Goal: Task Accomplishment & Management: Use online tool/utility

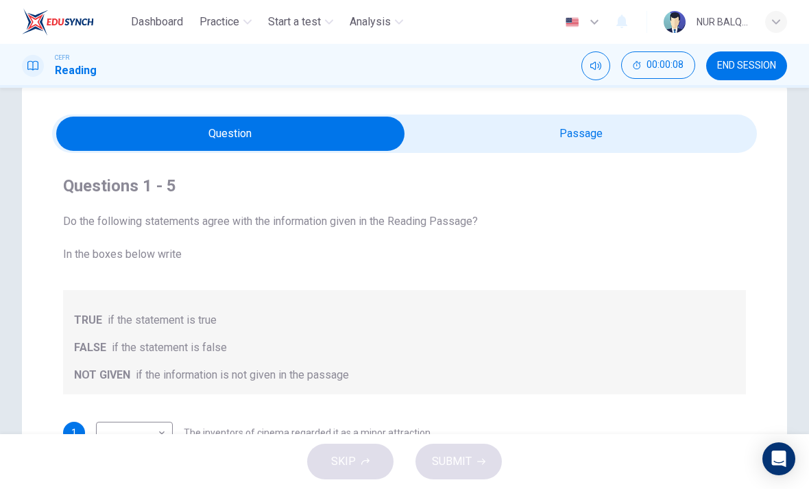
scroll to position [32, 0]
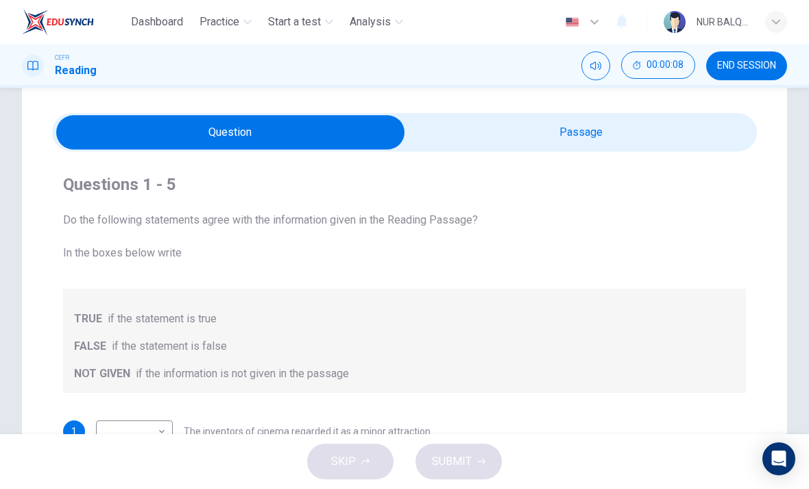
click at [686, 126] on input "checkbox" at bounding box center [230, 132] width 1057 height 34
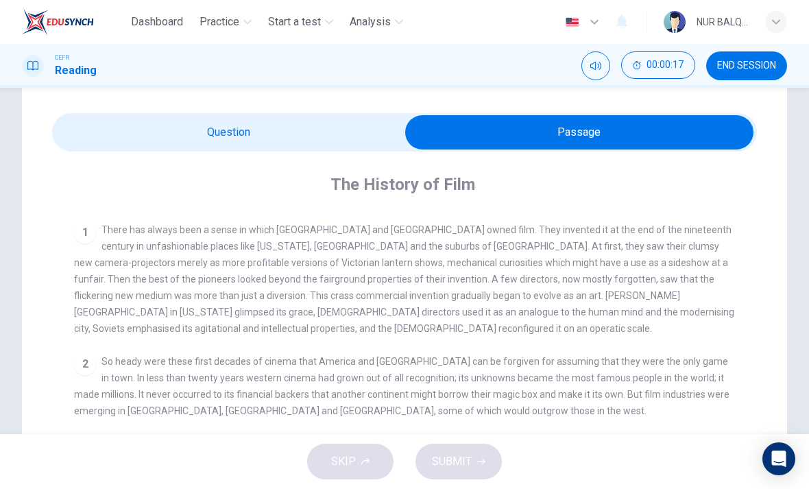
scroll to position [237, 0]
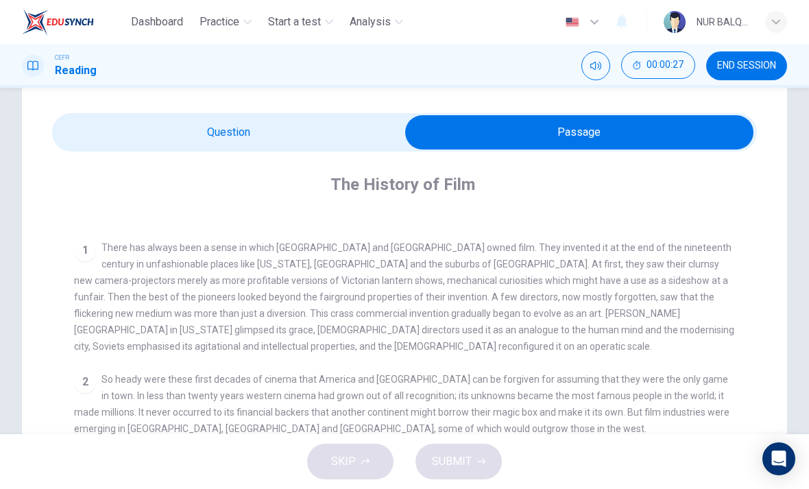
click at [321, 144] on input "checkbox" at bounding box center [579, 132] width 1057 height 34
checkbox input "false"
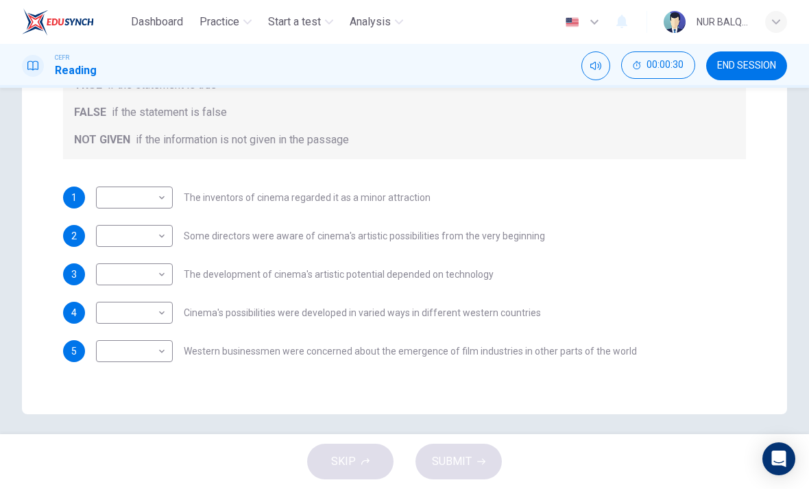
scroll to position [265, 0]
click at [150, 194] on body "Dashboard Practice Start a test Analysis English en ​ NUR BALQIS [PERSON_NAME] …" at bounding box center [404, 244] width 809 height 489
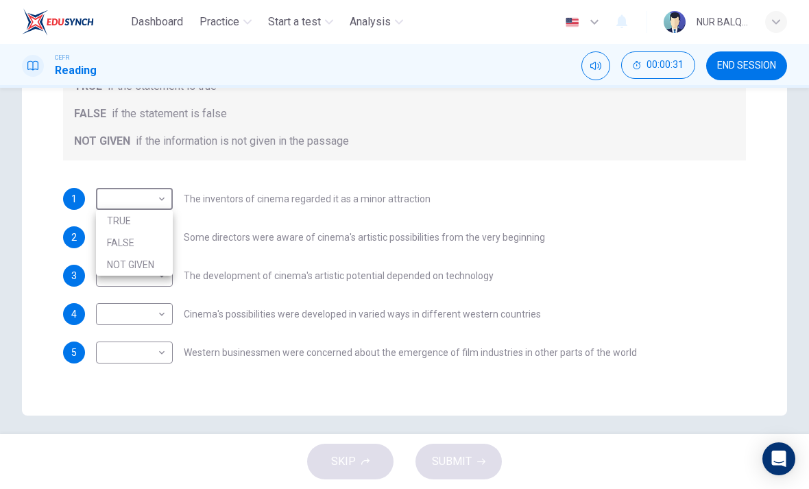
click at [152, 237] on li "FALSE" at bounding box center [134, 243] width 77 height 22
type input "FALSE"
click at [756, 73] on button "END SESSION" at bounding box center [746, 65] width 81 height 29
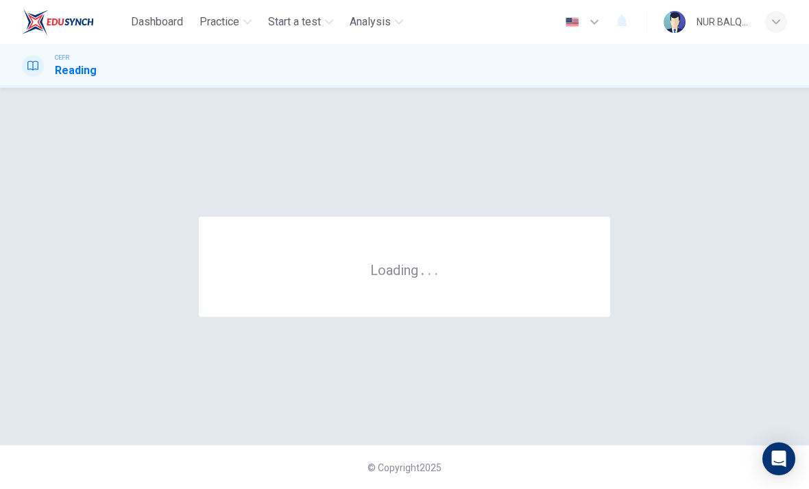
scroll to position [0, 0]
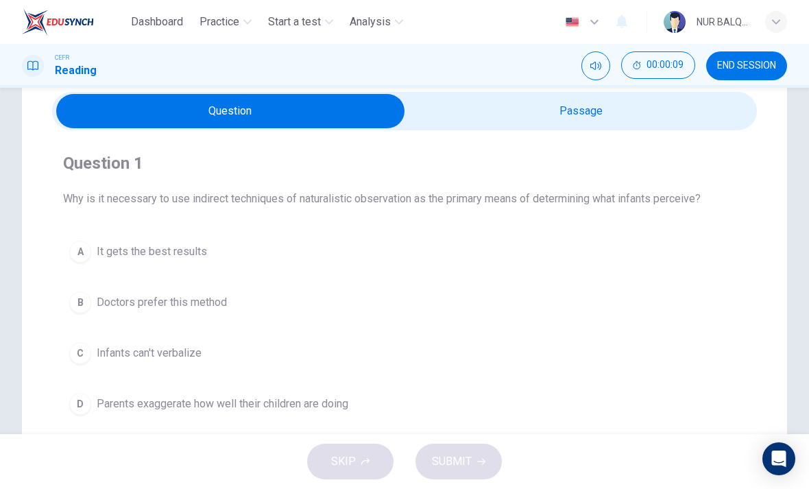
scroll to position [54, 0]
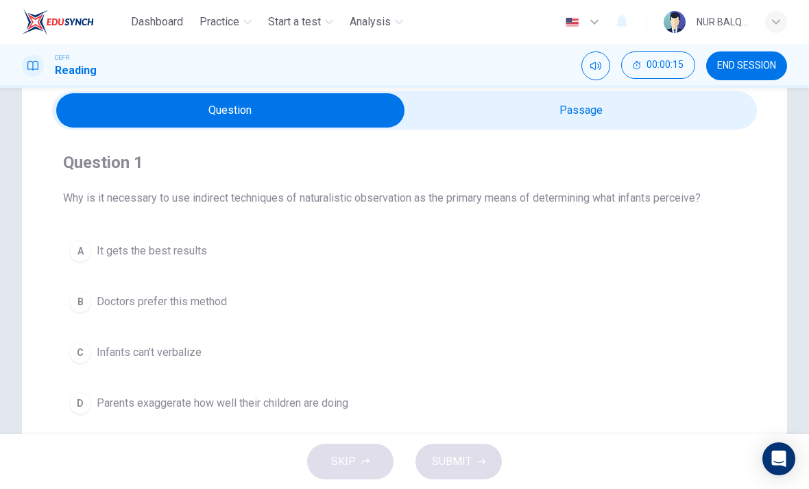
click at [669, 117] on input "checkbox" at bounding box center [230, 110] width 1057 height 34
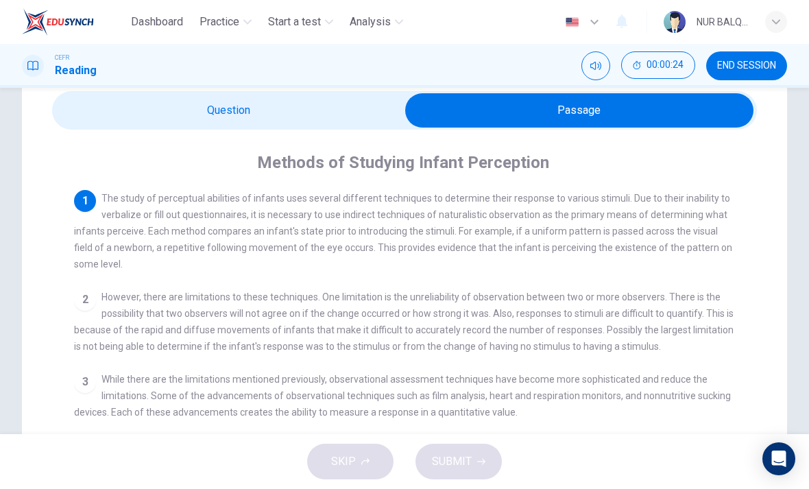
click at [160, 101] on input "checkbox" at bounding box center [579, 110] width 1057 height 34
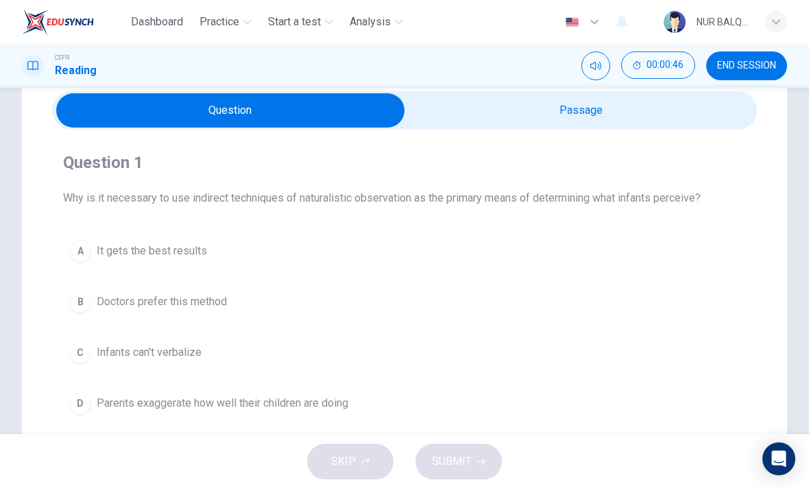
click at [496, 101] on input "checkbox" at bounding box center [230, 110] width 1057 height 34
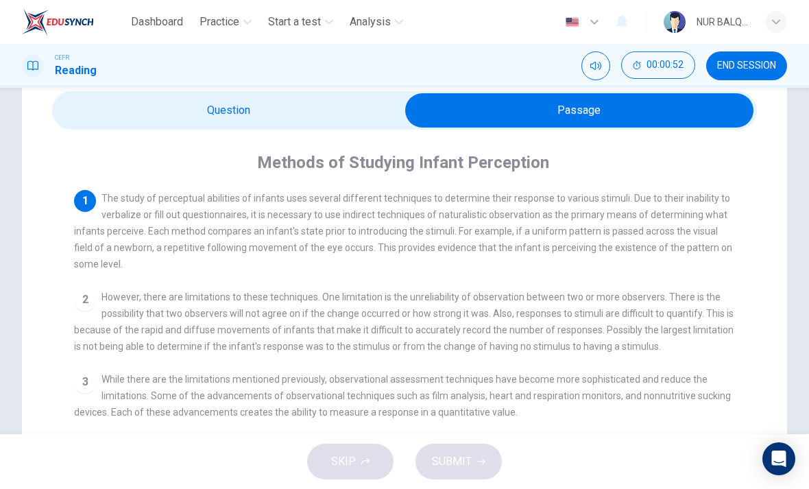
click at [152, 110] on input "checkbox" at bounding box center [579, 110] width 1057 height 34
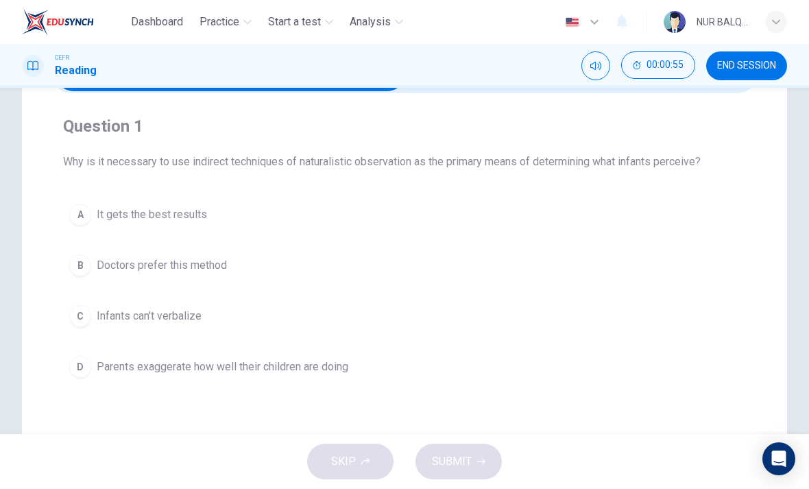
scroll to position [91, 0]
click at [83, 321] on div "C" at bounding box center [80, 315] width 22 height 22
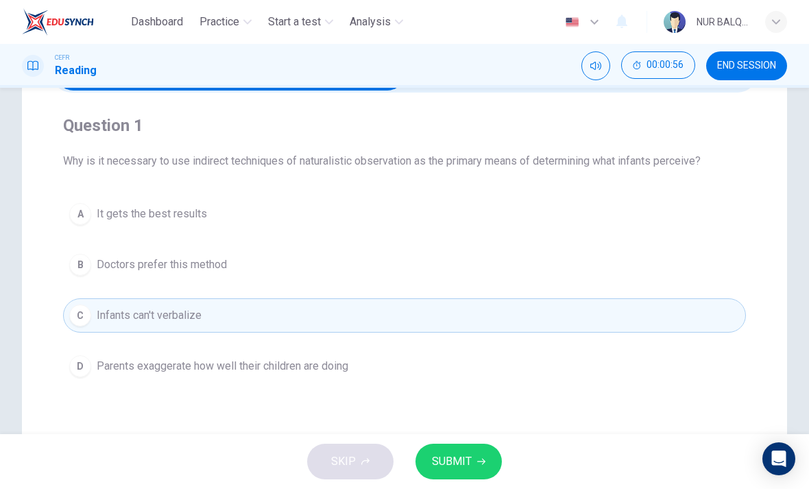
click at [453, 472] on button "SUBMIT" at bounding box center [459, 462] width 86 height 36
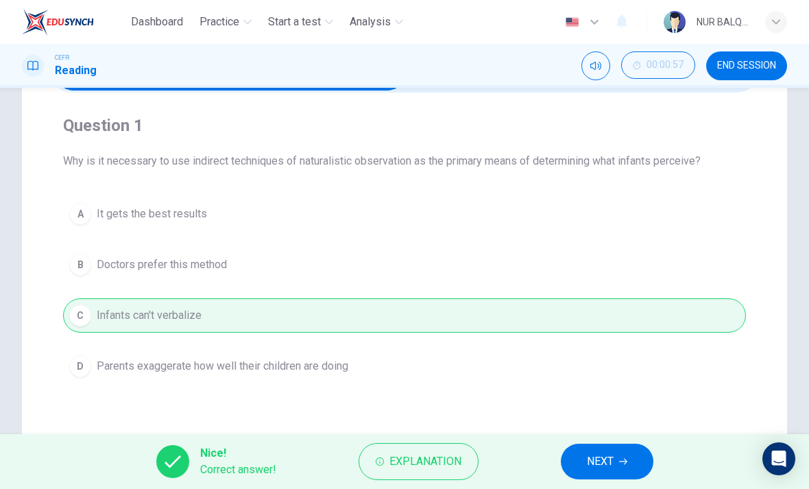
click at [591, 453] on span "NEXT" at bounding box center [600, 461] width 27 height 19
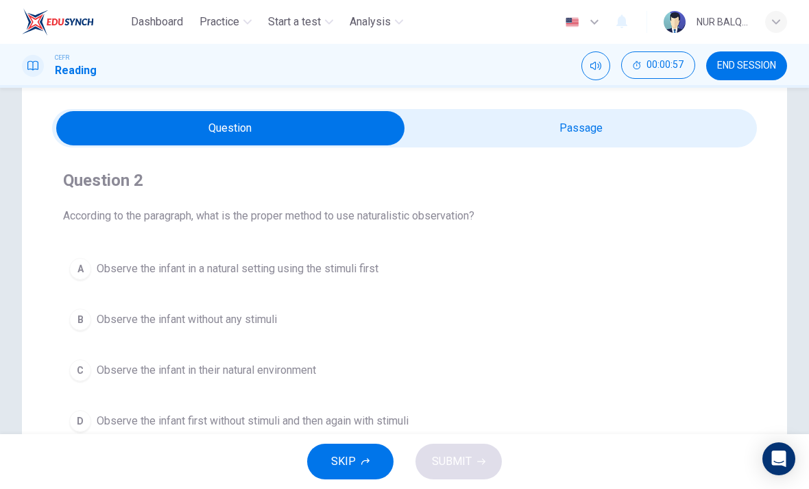
scroll to position [37, 0]
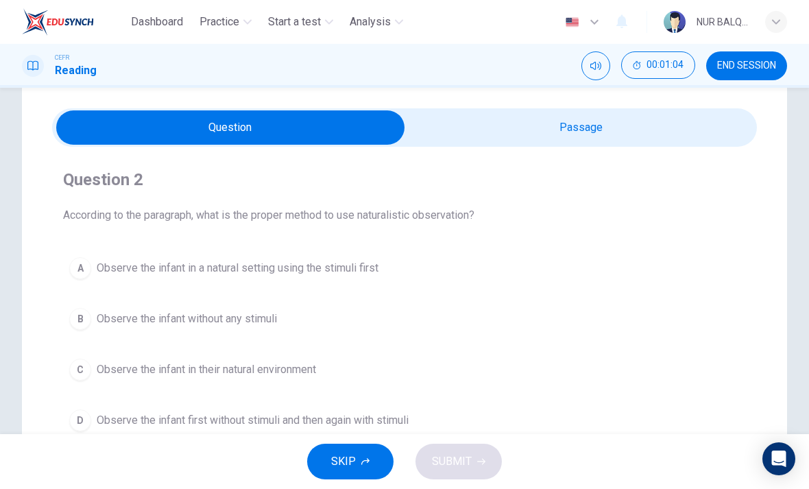
click at [472, 128] on input "checkbox" at bounding box center [230, 127] width 1057 height 34
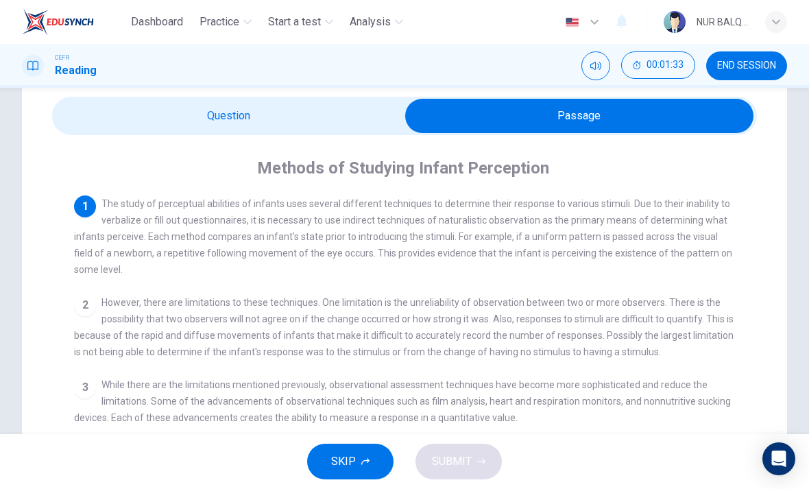
scroll to position [51, 0]
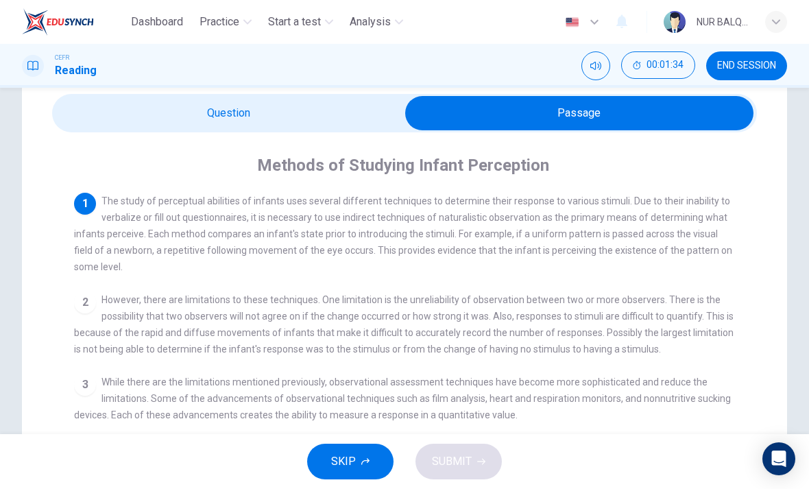
click at [331, 109] on input "checkbox" at bounding box center [579, 113] width 1057 height 34
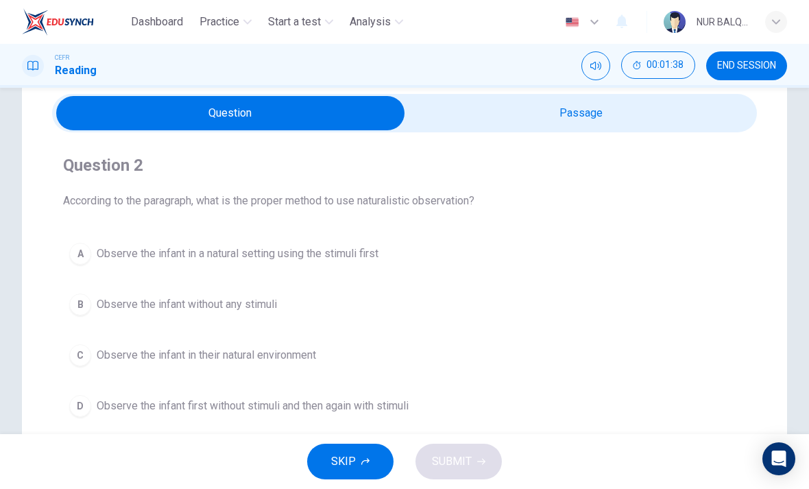
click at [655, 104] on input "checkbox" at bounding box center [230, 113] width 1057 height 34
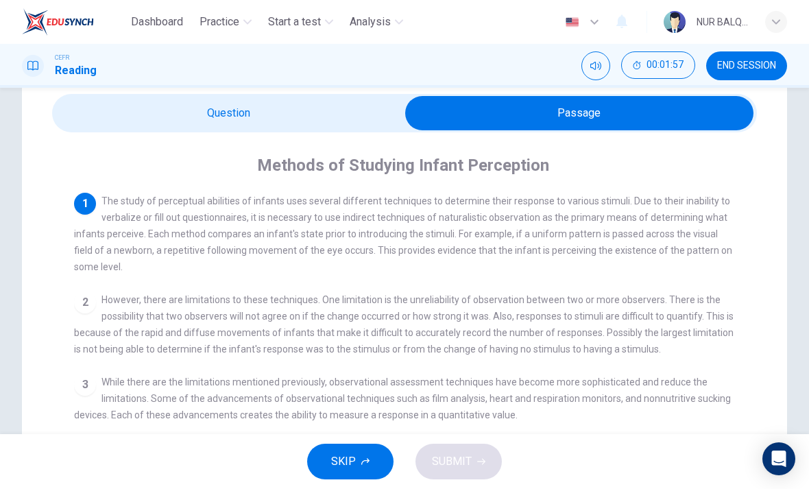
click at [331, 119] on input "checkbox" at bounding box center [579, 113] width 1057 height 34
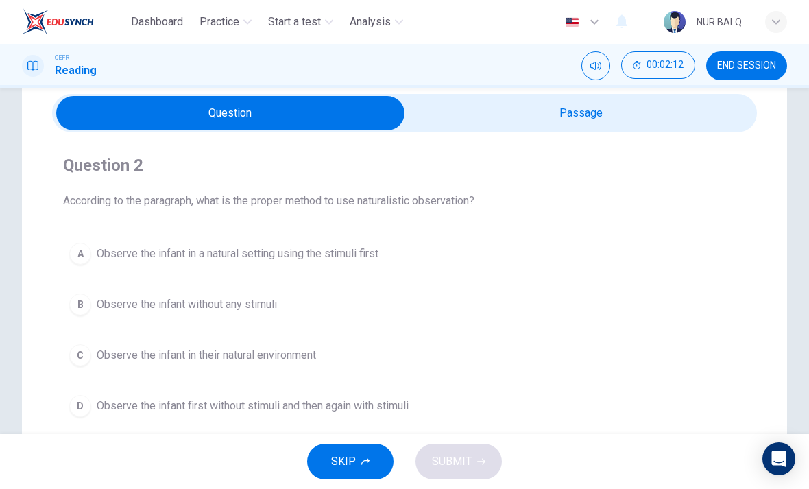
click at [625, 121] on input "checkbox" at bounding box center [230, 113] width 1057 height 34
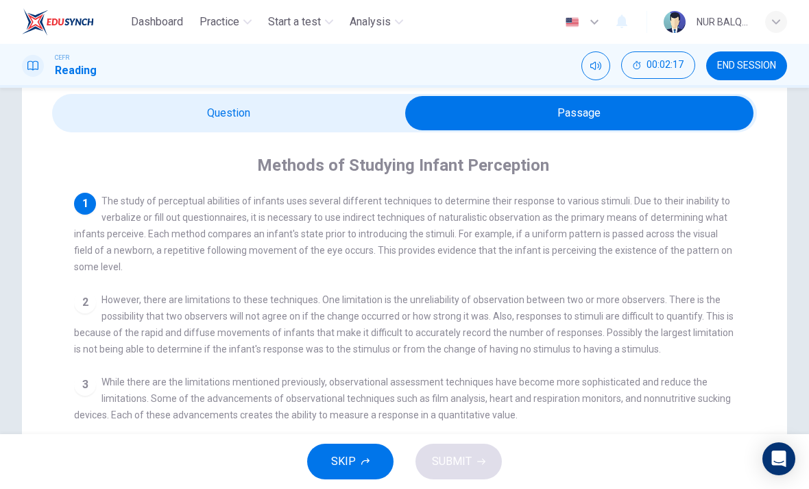
click at [359, 118] on input "checkbox" at bounding box center [579, 113] width 1057 height 34
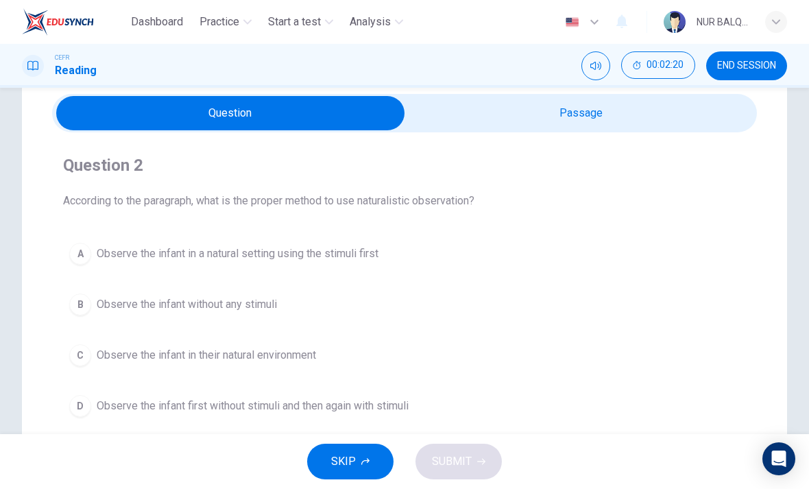
click at [640, 112] on input "checkbox" at bounding box center [230, 113] width 1057 height 34
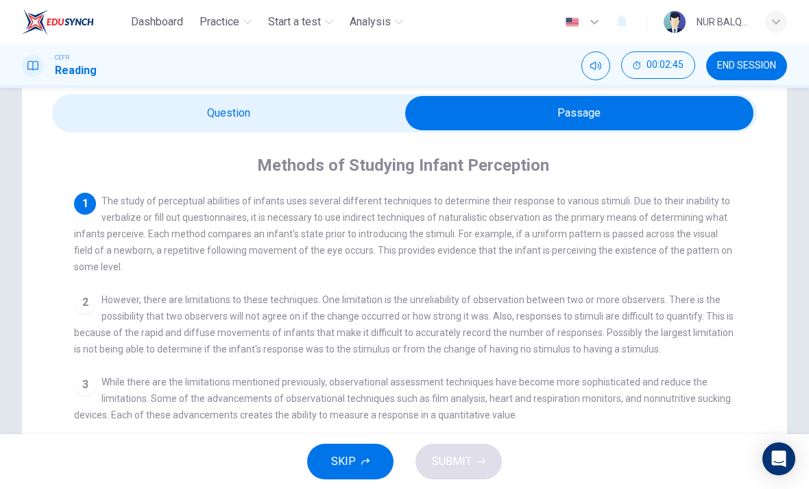
click at [311, 111] on input "checkbox" at bounding box center [579, 113] width 1057 height 34
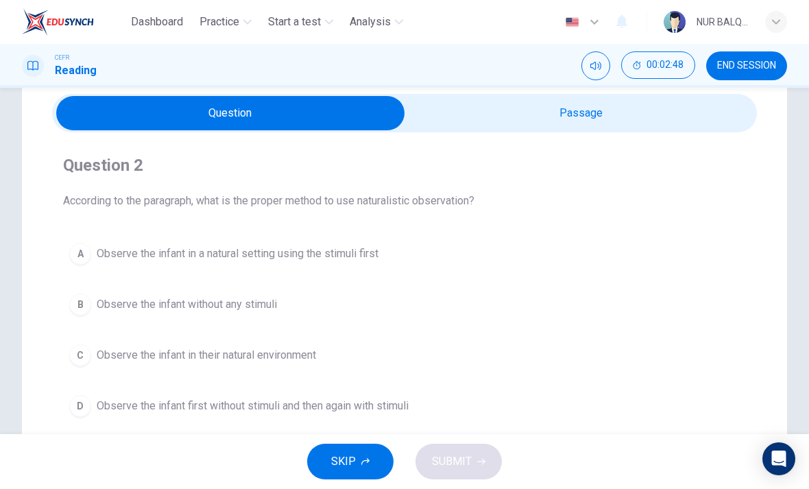
click at [717, 118] on input "checkbox" at bounding box center [230, 113] width 1057 height 34
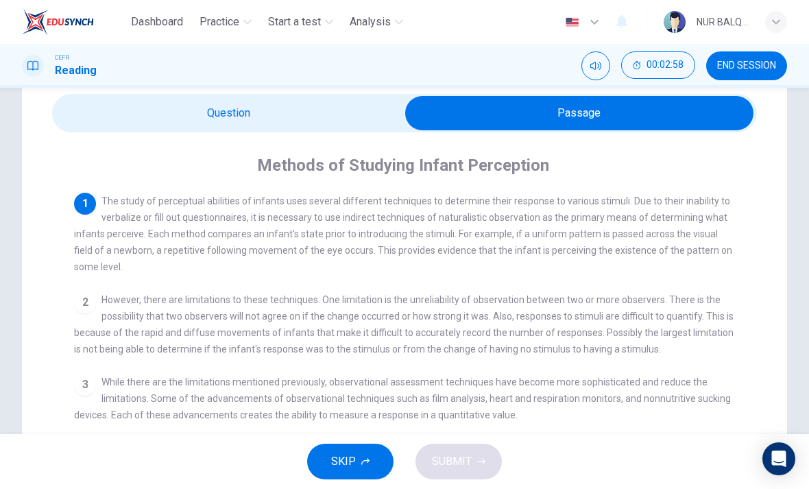
click at [323, 104] on input "checkbox" at bounding box center [579, 113] width 1057 height 34
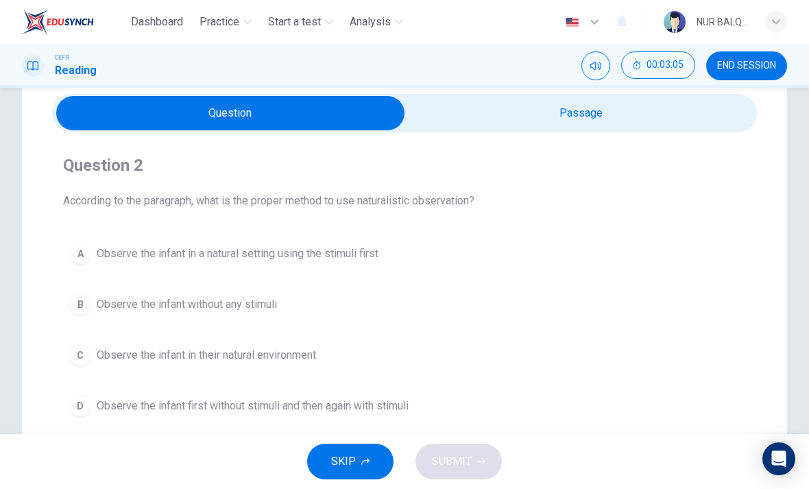
click at [625, 121] on input "checkbox" at bounding box center [230, 113] width 1057 height 34
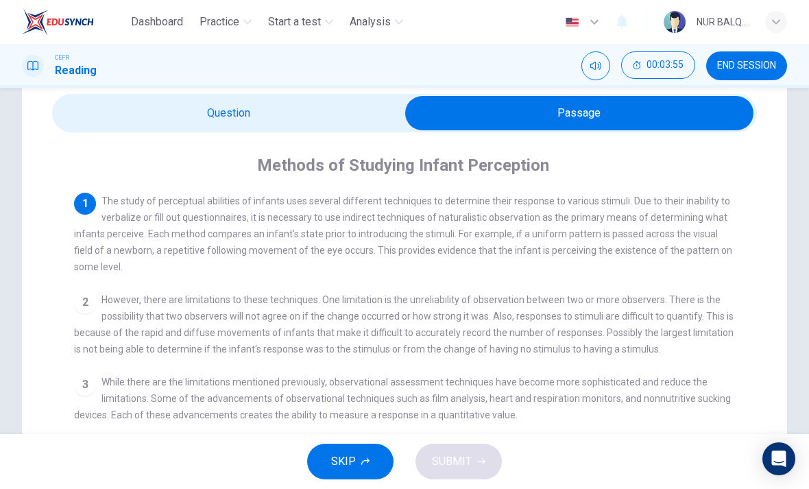
click at [324, 117] on input "checkbox" at bounding box center [579, 113] width 1057 height 34
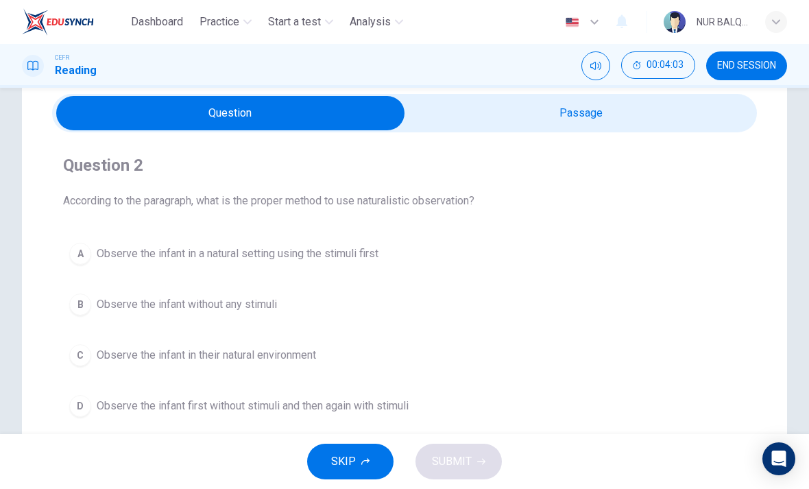
click at [371, 250] on span "Observe the infant in a natural setting using the stimuli first" at bounding box center [238, 253] width 282 height 16
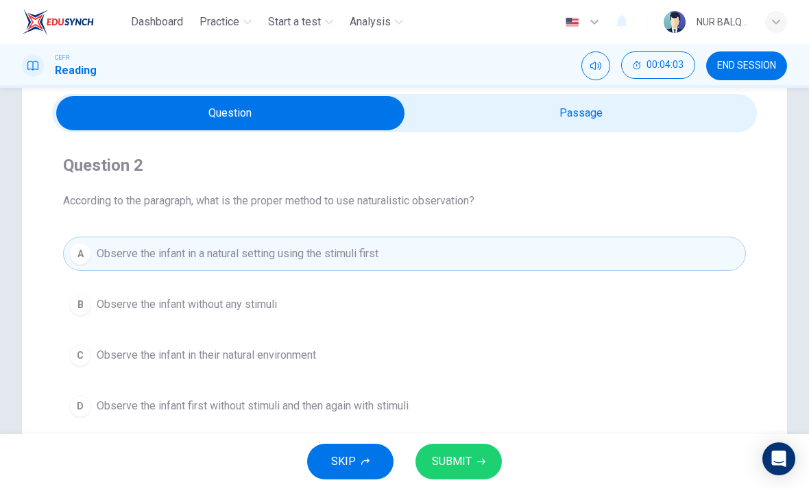
click at [462, 464] on span "SUBMIT" at bounding box center [452, 461] width 40 height 19
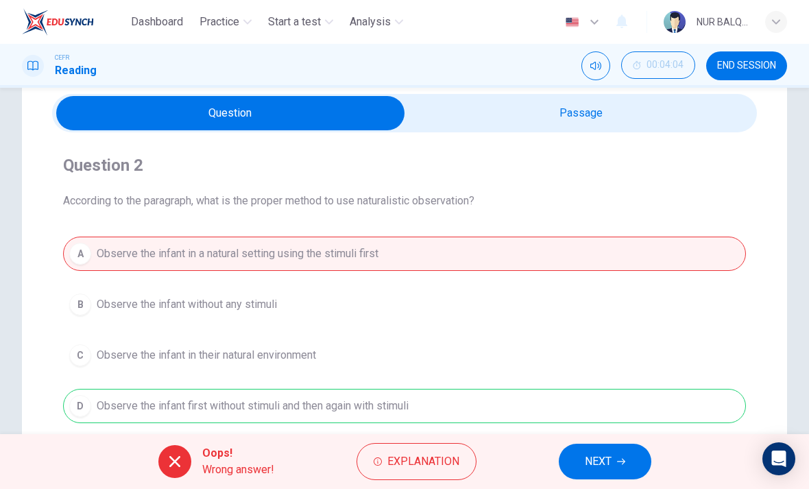
click at [614, 454] on button "NEXT" at bounding box center [605, 462] width 93 height 36
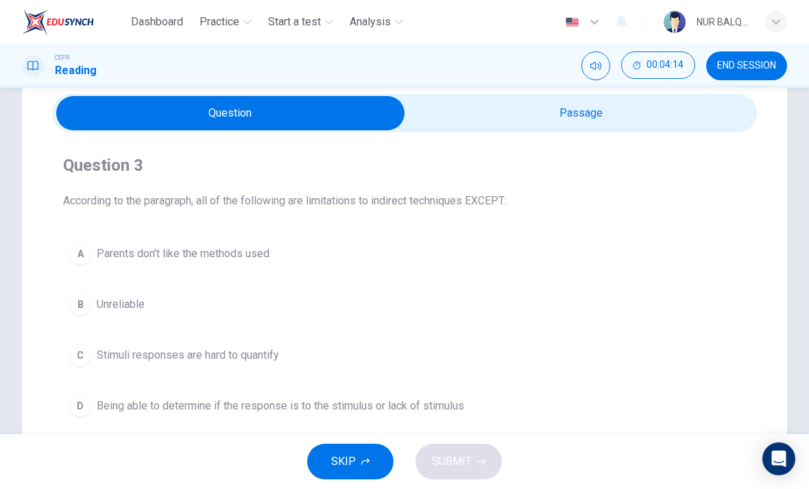
click at [761, 55] on button "END SESSION" at bounding box center [746, 65] width 81 height 29
click at [766, 69] on span "END SESSION" at bounding box center [746, 65] width 59 height 11
click at [777, 64] on button "END SESSION" at bounding box center [746, 65] width 81 height 29
click at [762, 64] on span "END SESSION" at bounding box center [746, 65] width 59 height 11
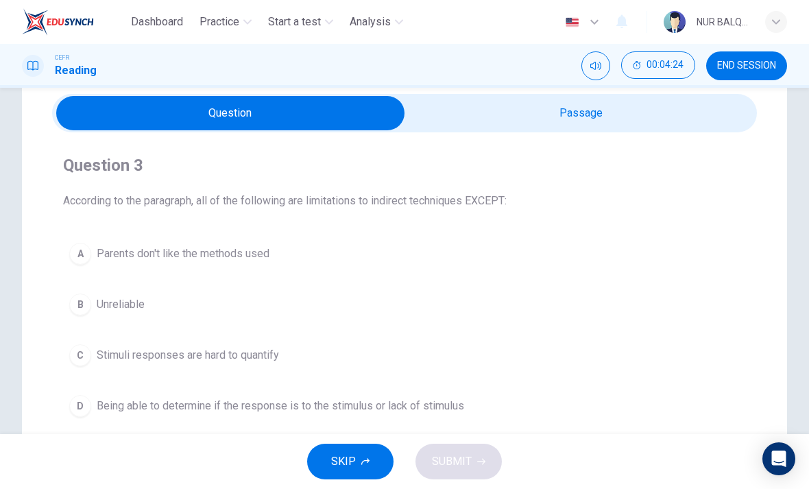
click at [762, 64] on span "END SESSION" at bounding box center [746, 65] width 59 height 11
click at [744, 63] on span "END SESSION" at bounding box center [746, 65] width 59 height 11
click at [743, 62] on span "END SESSION" at bounding box center [746, 65] width 59 height 11
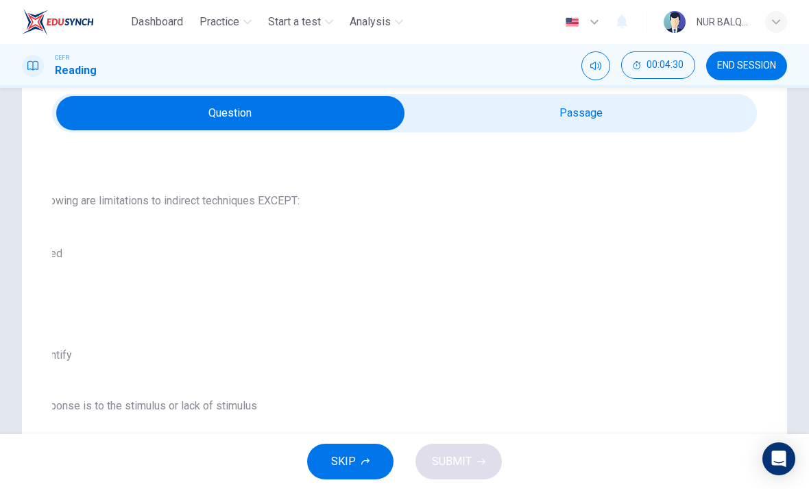
checkbox input "true"
